Goal: Task Accomplishment & Management: Use online tool/utility

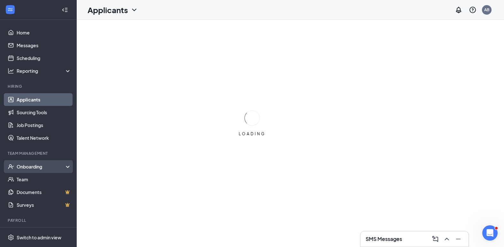
click at [33, 168] on div "Onboarding" at bounding box center [41, 167] width 49 height 6
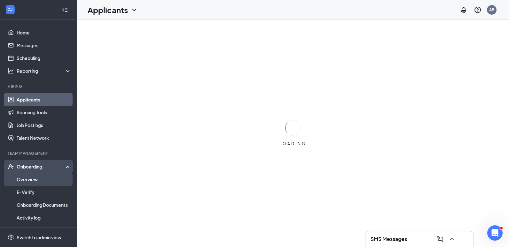
click at [33, 180] on link "Overview" at bounding box center [44, 179] width 55 height 13
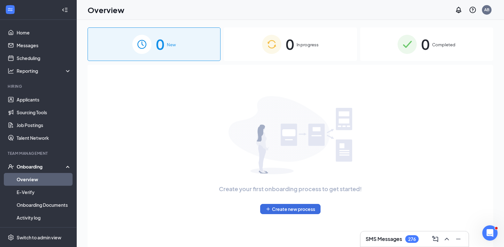
click at [416, 48] on img at bounding box center [407, 44] width 19 height 19
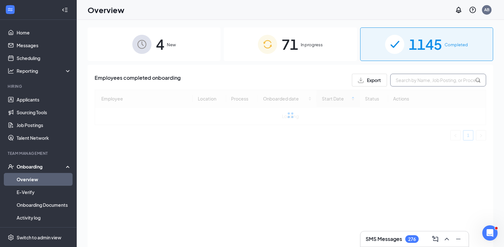
click at [415, 82] on input "text" at bounding box center [438, 80] width 96 height 13
type input "kyrie"
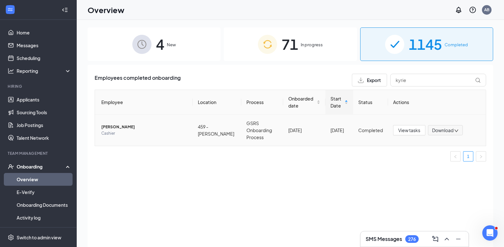
click at [174, 127] on span "[PERSON_NAME]" at bounding box center [144, 127] width 86 height 6
